Goal: Task Accomplishment & Management: Manage account settings

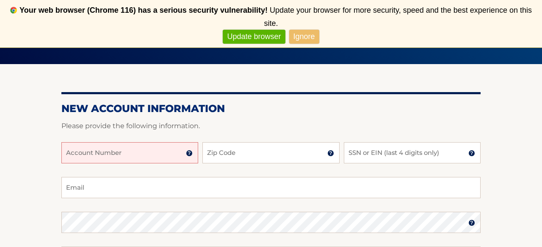
scroll to position [98, 0]
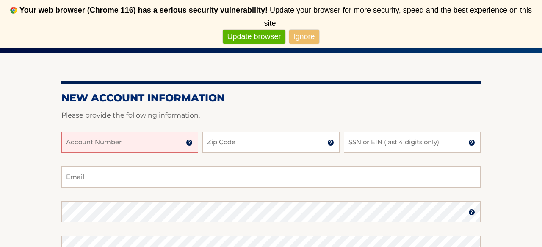
click at [146, 140] on input "Account Number" at bounding box center [129, 141] width 137 height 21
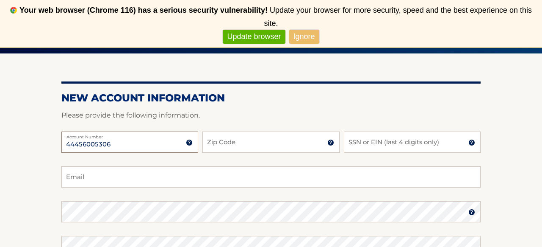
type input "44456005306"
click at [230, 140] on input "Zip Code" at bounding box center [271, 141] width 137 height 21
type input "11787"
click at [397, 145] on input "SSN or EIN (last 4 digits only)" at bounding box center [412, 141] width 137 height 21
click at [474, 143] on img at bounding box center [472, 142] width 7 height 7
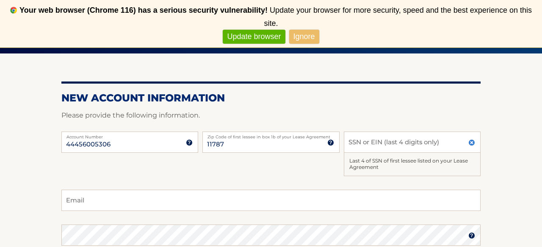
click at [474, 143] on img at bounding box center [472, 142] width 7 height 7
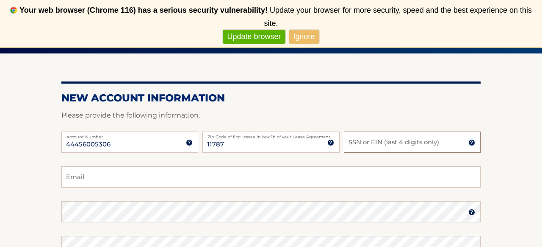
click at [432, 142] on input "SSN or EIN (last 4 digits only)" at bounding box center [412, 141] width 137 height 21
type input "7445"
click at [324, 175] on input "Email" at bounding box center [270, 176] width 419 height 21
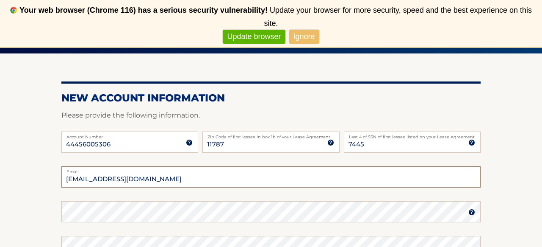
type input "baknight0@gmail.com"
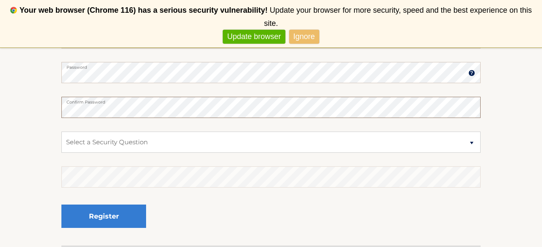
scroll to position [244, 0]
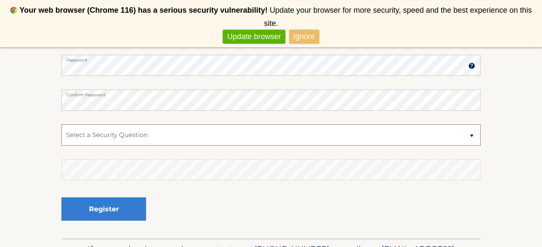
click at [250, 139] on select "Select a Security Question What was the name of your elementary school? What is…" at bounding box center [270, 134] width 419 height 21
select select "1"
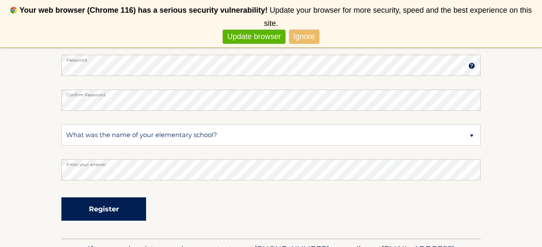
click at [138, 209] on button "Register" at bounding box center [103, 208] width 85 height 23
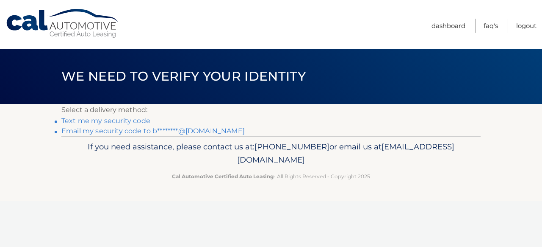
click at [181, 129] on link "Email my security code to b********@gmail.com" at bounding box center [152, 131] width 183 height 8
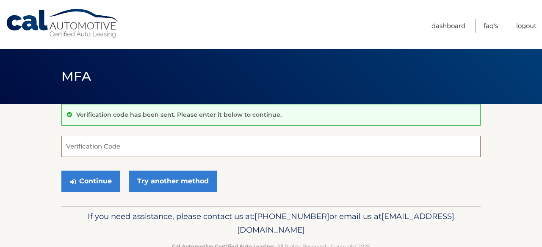
click at [181, 147] on input "Verification Code" at bounding box center [270, 146] width 419 height 21
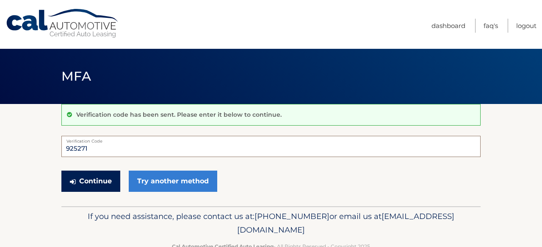
type input "925271"
click at [105, 183] on button "Continue" at bounding box center [90, 180] width 59 height 21
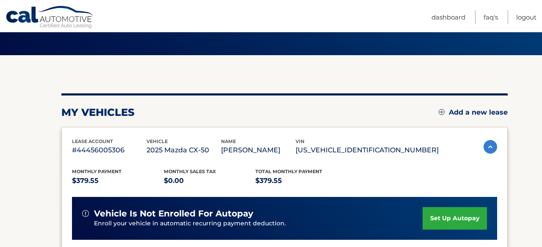
scroll to position [66, 0]
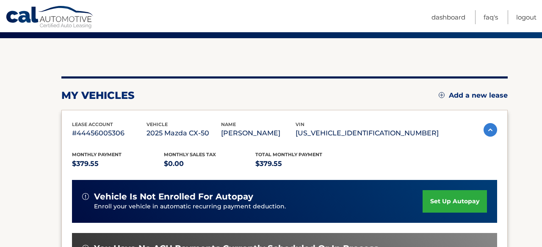
click at [431, 204] on link "set up autopay" at bounding box center [455, 201] width 64 height 22
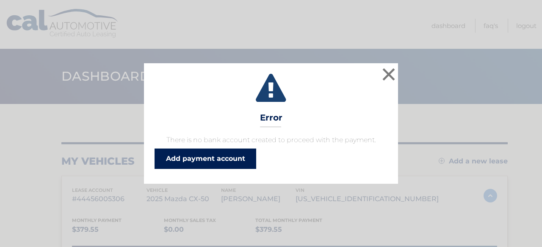
click at [231, 158] on link "Add payment account" at bounding box center [206, 158] width 102 height 20
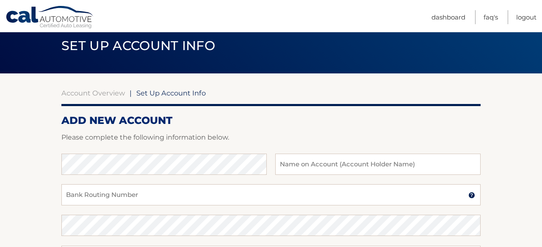
scroll to position [42, 0]
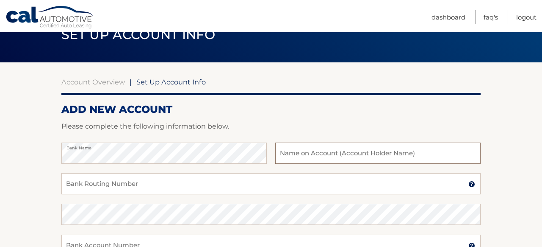
click at [314, 157] on input "text" at bounding box center [378, 152] width 206 height 21
type input "Benjamin Knight"
click at [206, 183] on input "Bank Routing Number" at bounding box center [270, 183] width 419 height 21
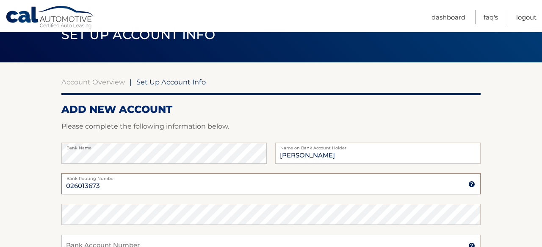
type input "026013673"
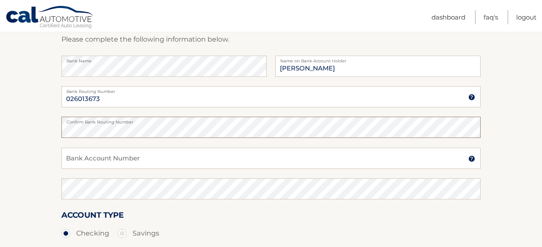
scroll to position [141, 0]
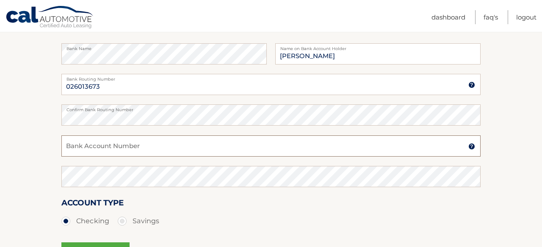
click at [207, 149] on input "Bank Account Number" at bounding box center [270, 145] width 419 height 21
type input "4266689202"
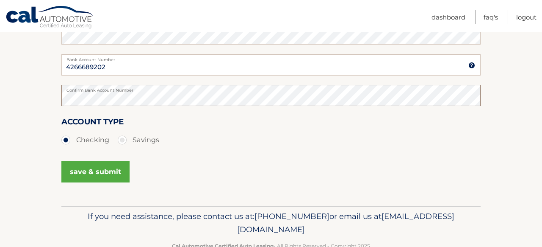
scroll to position [222, 0]
click at [89, 172] on button "save & submit" at bounding box center [95, 171] width 68 height 21
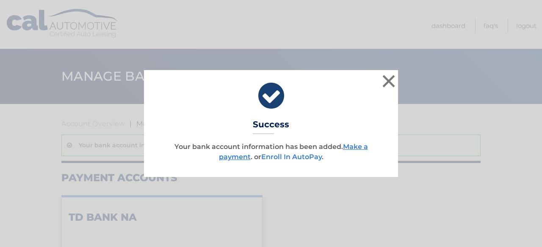
click at [295, 154] on link "Enroll In AutoPay" at bounding box center [291, 157] width 61 height 8
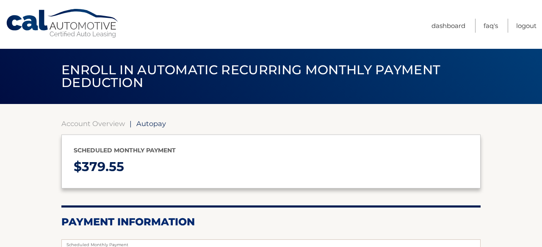
select select "N2U2YzBiNTgtZTc0OC00NGU3LTkzMTEtMWQ2YjFmYWZhMzg3"
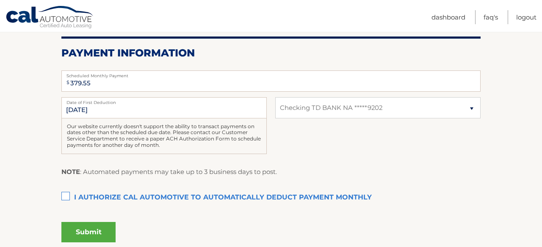
scroll to position [174, 0]
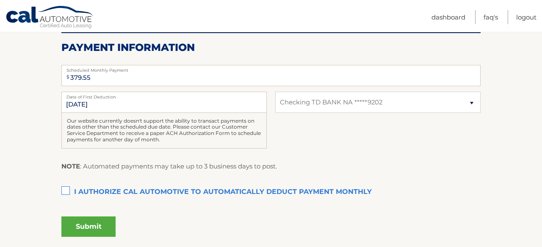
click at [224, 190] on label "I authorize cal automotive to automatically deduct payment monthly This checkbo…" at bounding box center [270, 191] width 419 height 17
click at [0, 0] on input "I authorize cal automotive to automatically deduct payment monthly This checkbo…" at bounding box center [0, 0] width 0 height 0
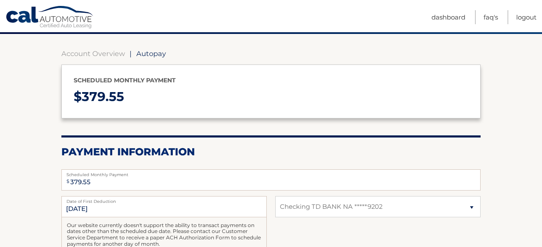
scroll to position [197, 0]
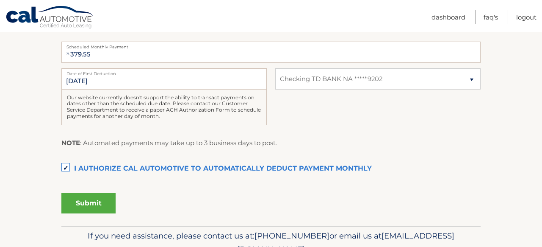
click at [100, 201] on button "Submit" at bounding box center [88, 203] width 54 height 20
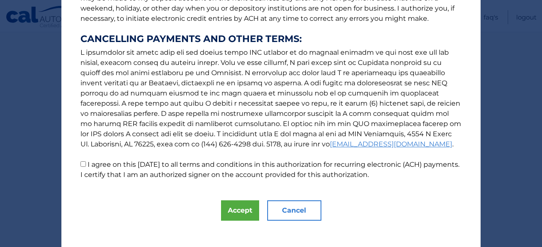
scroll to position [154, 0]
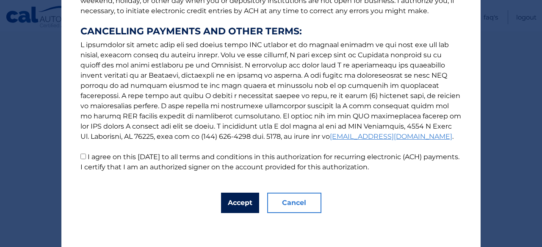
click at [238, 192] on button "Accept" at bounding box center [240, 202] width 38 height 20
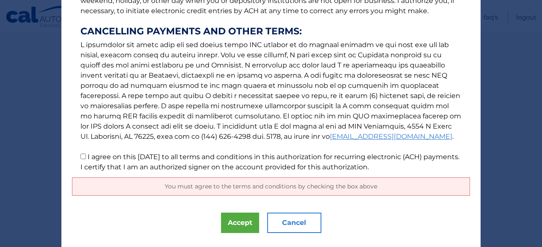
click at [81, 161] on p "The words "I" "me" and "my" mean any identified Customer who signs this Authori…" at bounding box center [271, 18] width 398 height 308
click at [85, 158] on input "I agree on this 10/04/2025 to all terms and conditions in this authorization fo…" at bounding box center [84, 156] width 6 height 6
checkbox input "true"
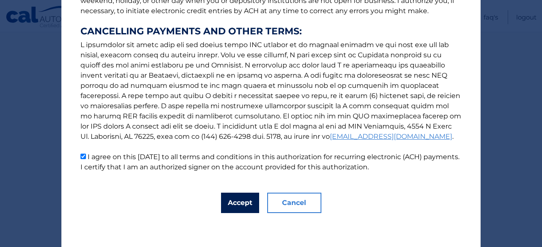
click at [243, 203] on button "Accept" at bounding box center [240, 202] width 38 height 20
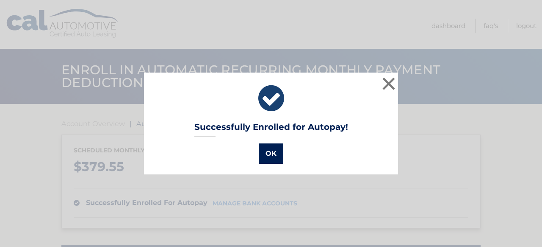
click at [275, 150] on button "OK" at bounding box center [271, 153] width 25 height 20
